Goal: Task Accomplishment & Management: Use online tool/utility

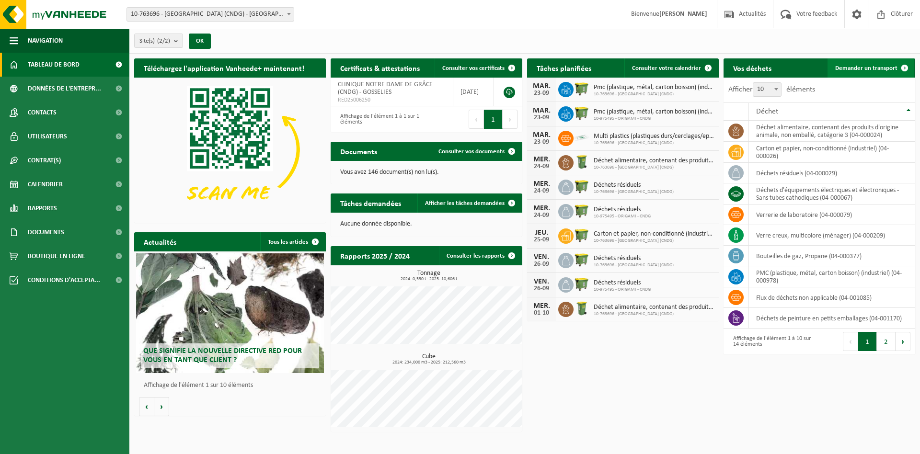
click at [861, 65] on span "Demander un transport" at bounding box center [866, 68] width 62 height 6
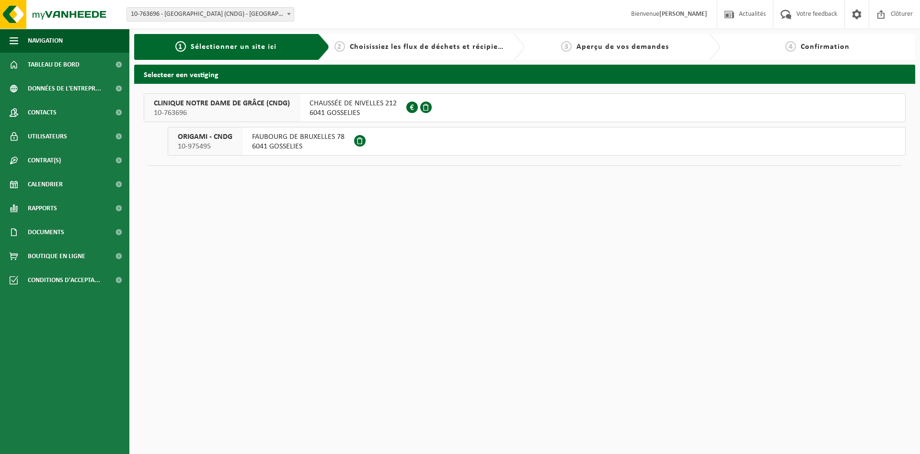
click at [340, 108] on span "6041 GOSSELIES" at bounding box center [352, 113] width 87 height 10
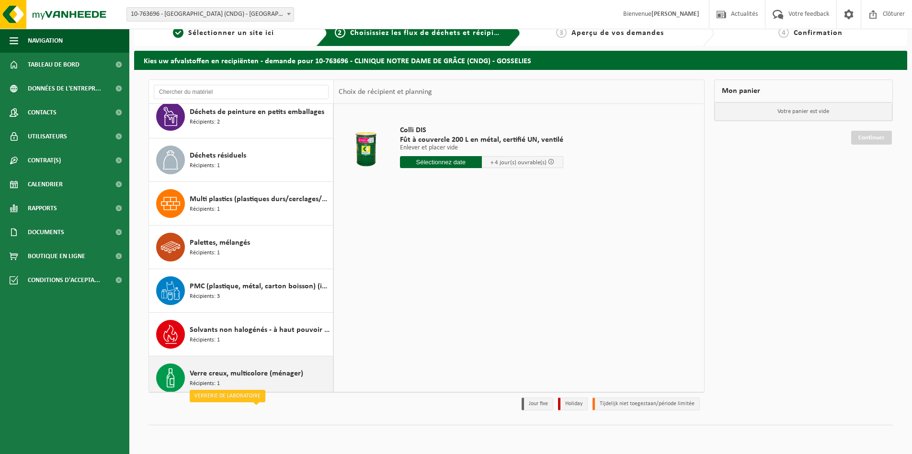
scroll to position [235, 0]
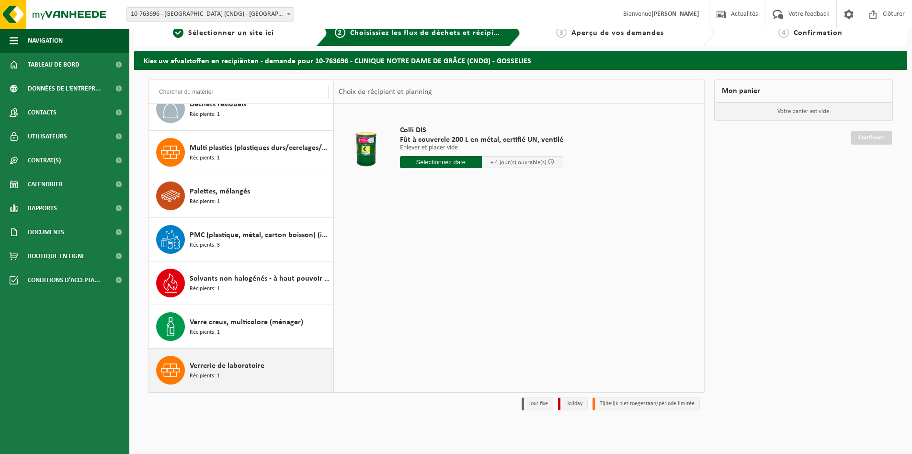
click at [211, 376] on span "Récipients: 1" at bounding box center [205, 376] width 30 height 9
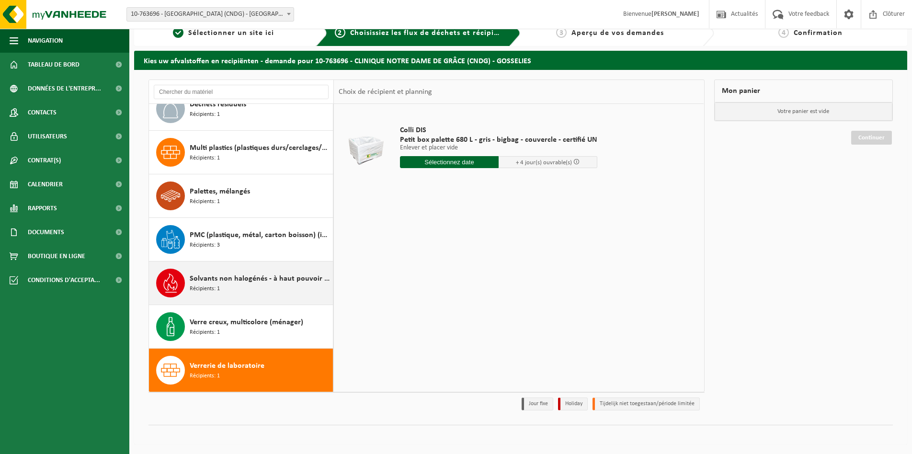
click at [254, 289] on div "Solvants non halogénés - à haut pouvoir calorifique en petits emballages (<200L…" at bounding box center [260, 283] width 141 height 29
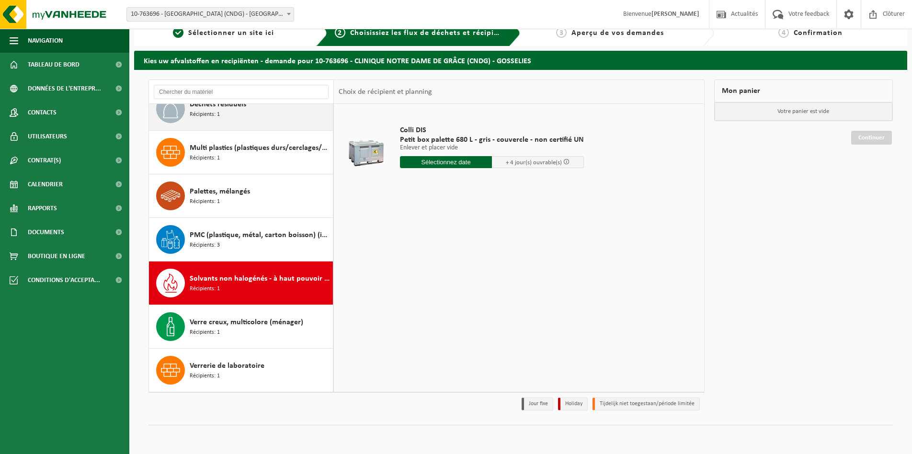
click at [271, 119] on div "Déchets résiduels Récipients: 1" at bounding box center [260, 108] width 141 height 29
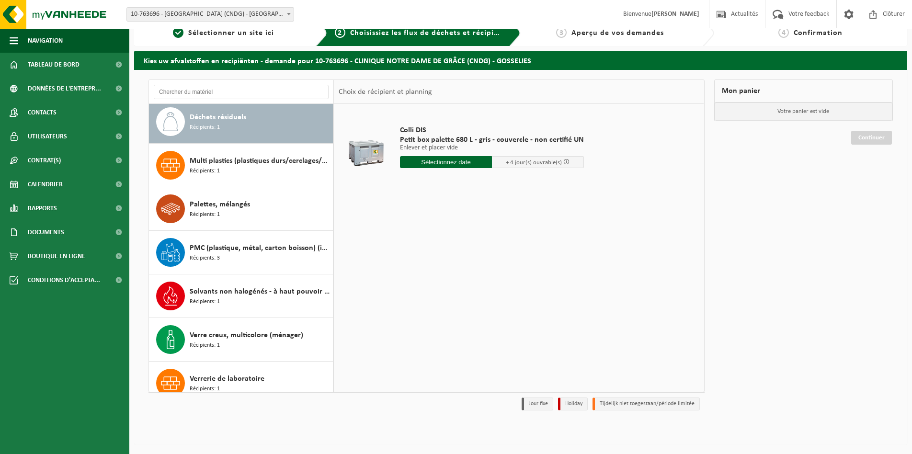
scroll to position [218, 0]
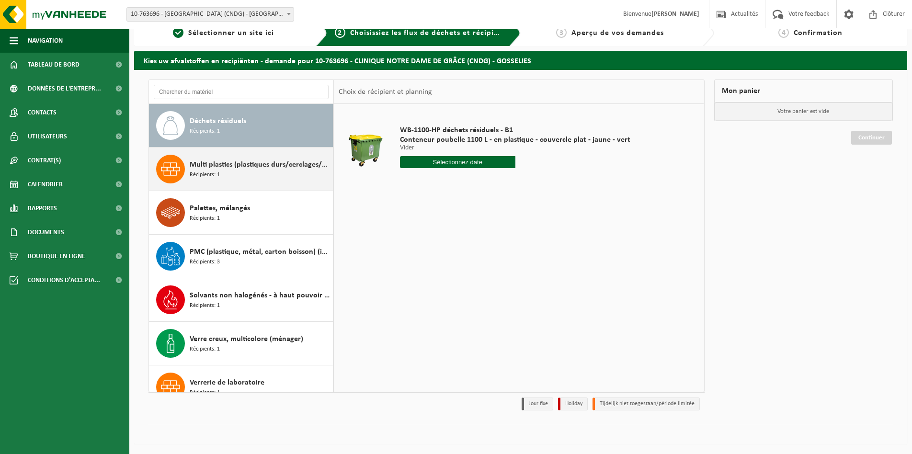
click at [257, 177] on div "Multi plastics (plastiques durs/cerclages/EPS/film naturel/film mélange/PMC) Ré…" at bounding box center [260, 169] width 141 height 29
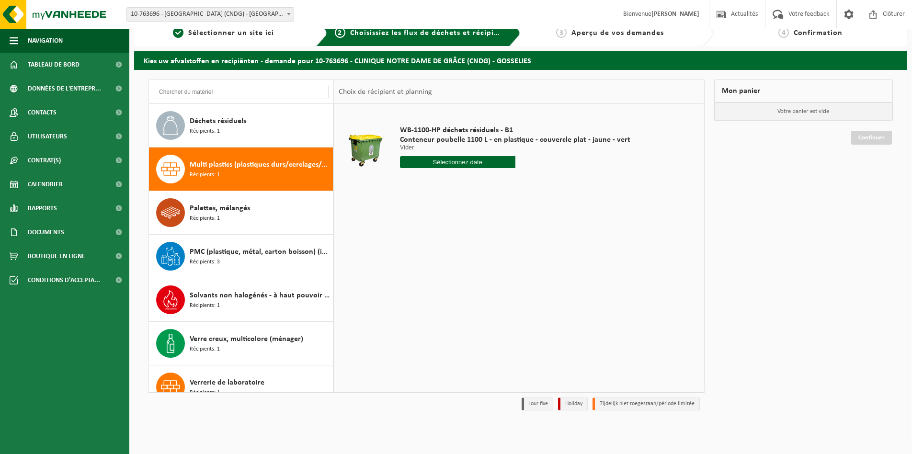
scroll to position [235, 0]
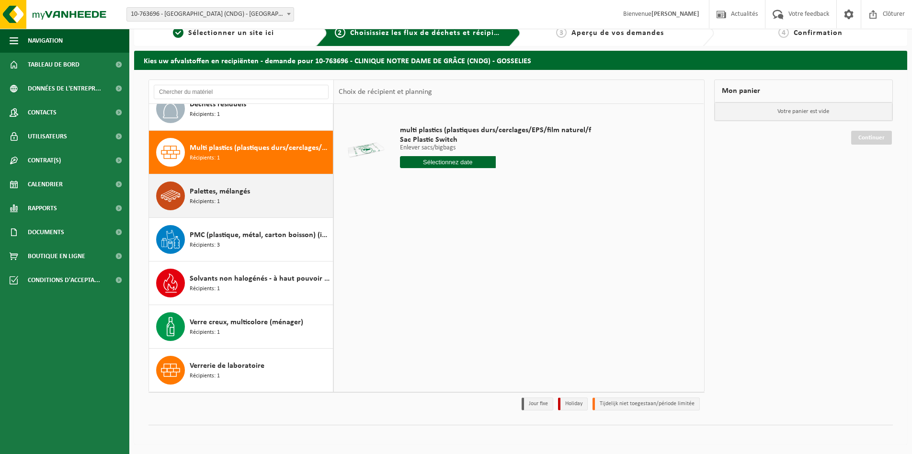
click at [254, 202] on div "Palettes, mélangés Récipients: 1" at bounding box center [260, 196] width 141 height 29
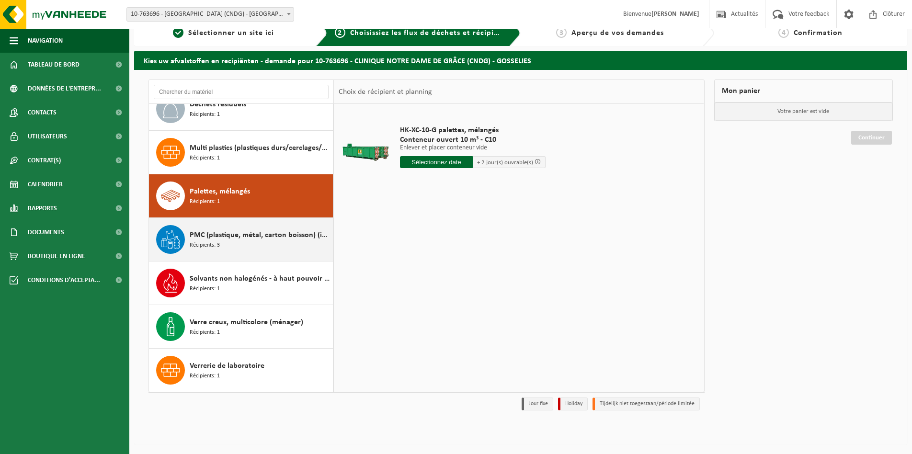
click at [259, 250] on div "PMC (plastique, métal, carton boisson) (industriel) Récipients: 3" at bounding box center [260, 239] width 141 height 29
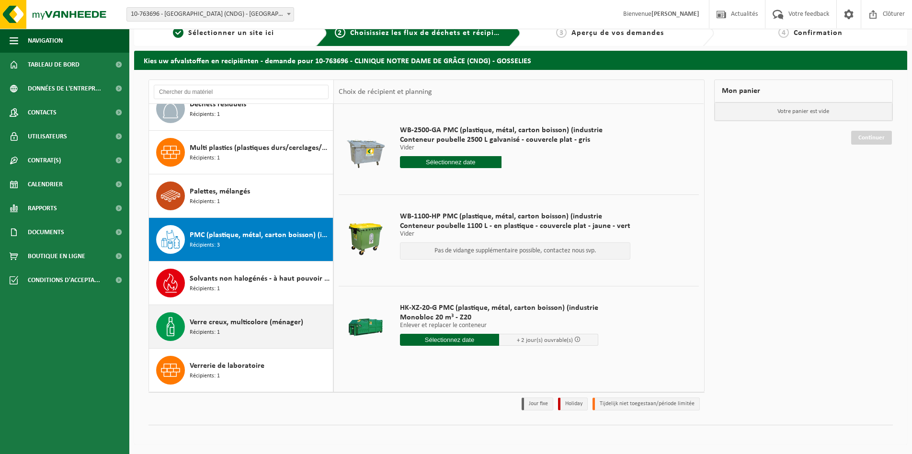
click at [244, 333] on div "Verre creux, multicolore (ménager) Récipients: 1" at bounding box center [260, 326] width 141 height 29
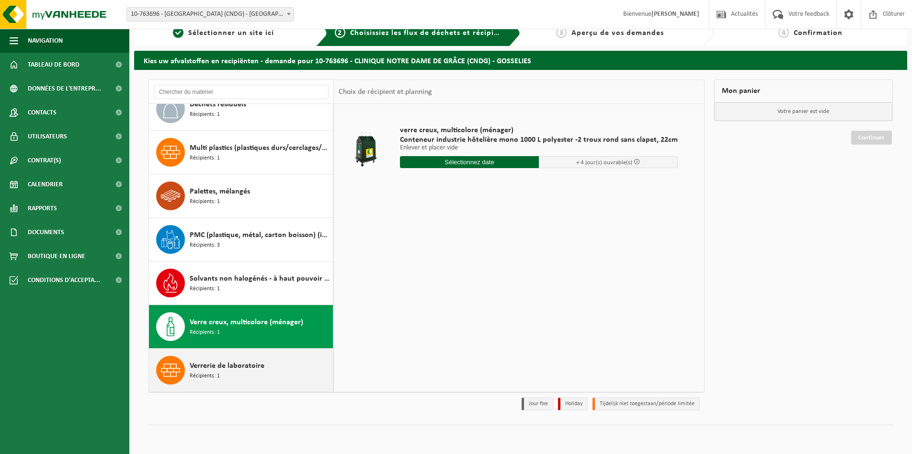
click at [211, 368] on span "Verrerie de laboratoire" at bounding box center [227, 365] width 75 height 11
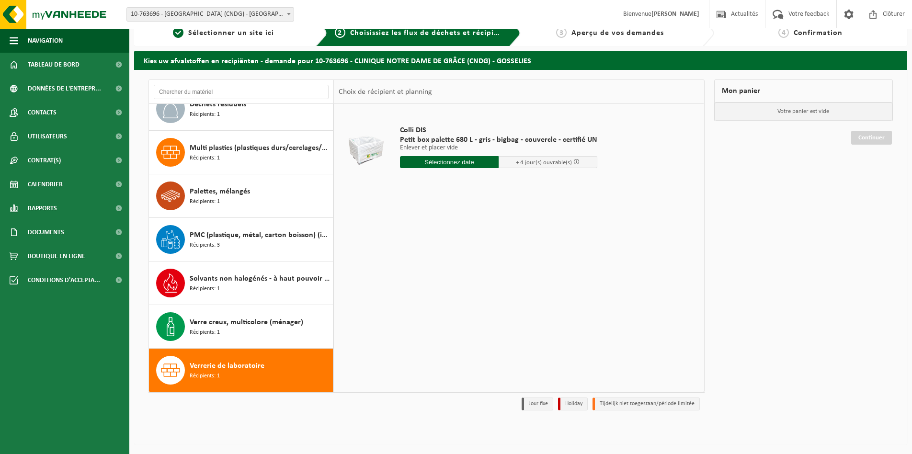
click at [439, 162] on input "text" at bounding box center [449, 162] width 99 height 12
click at [427, 263] on div "23" at bounding box center [425, 262] width 17 height 15
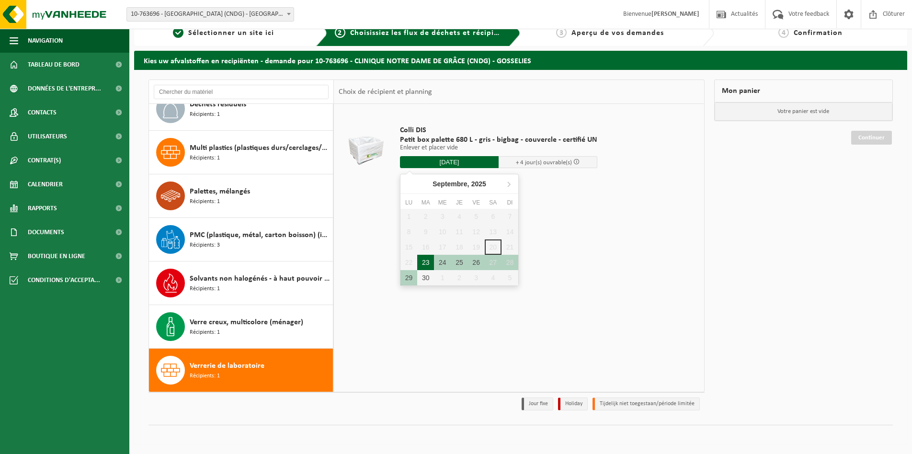
type input "à partir de 2025-09-23"
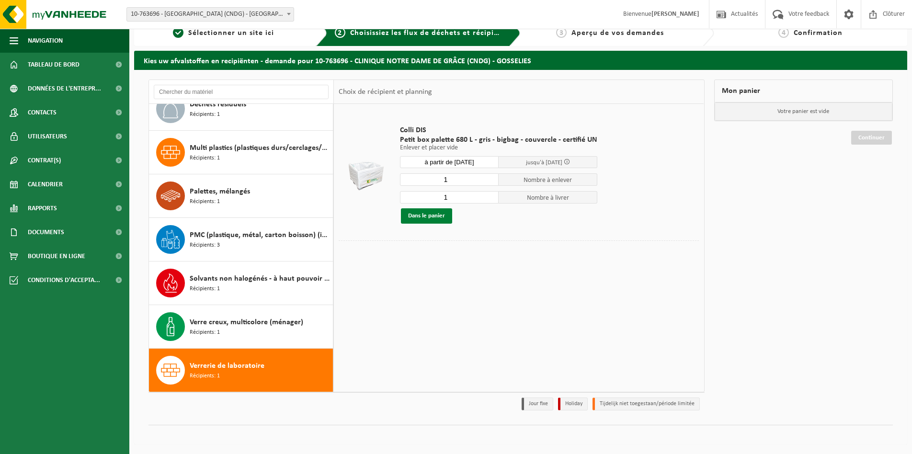
click at [424, 215] on button "Dans le panier" at bounding box center [426, 215] width 51 height 15
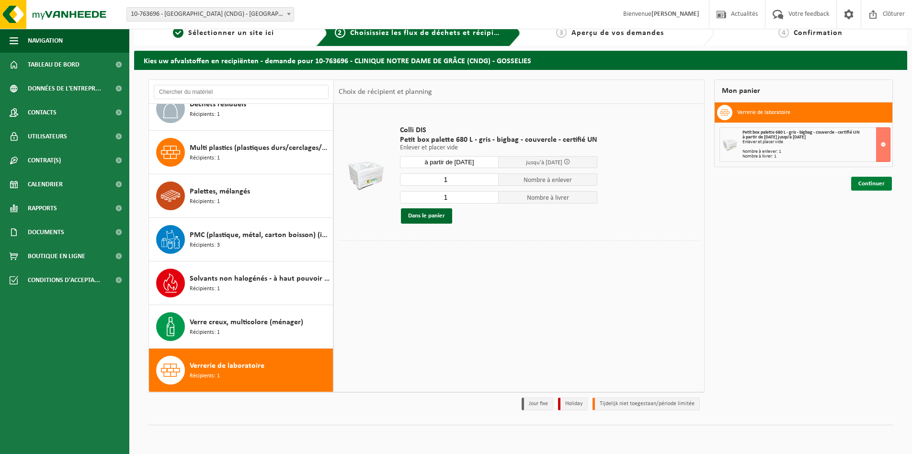
click at [869, 186] on link "Continuer" at bounding box center [871, 184] width 41 height 14
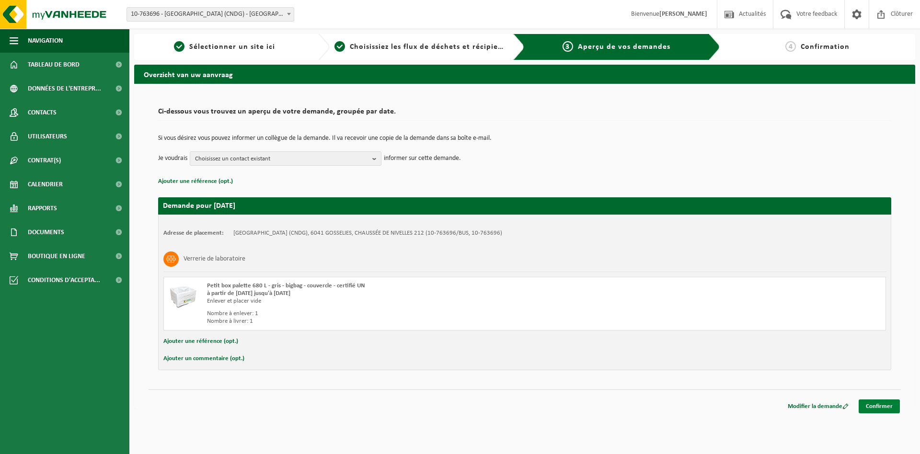
click at [879, 407] on link "Confirmer" at bounding box center [879, 407] width 41 height 14
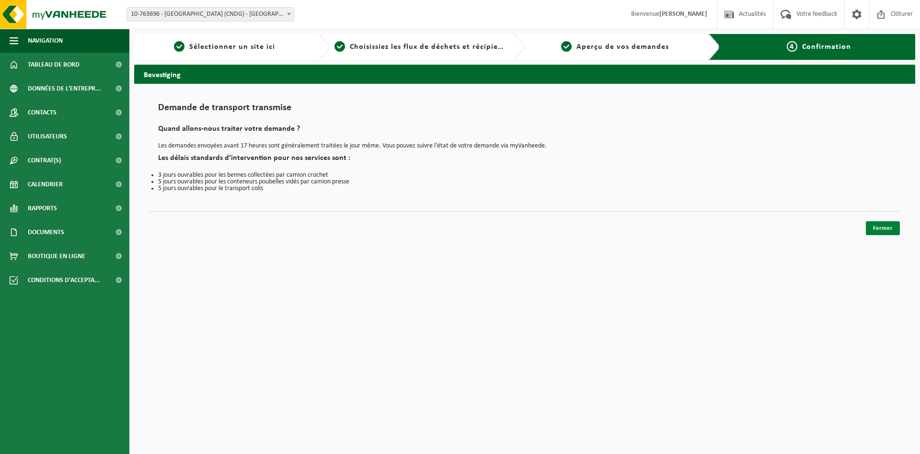
click at [882, 229] on link "Fermer" at bounding box center [883, 228] width 34 height 14
